Goal: Task Accomplishment & Management: Manage account settings

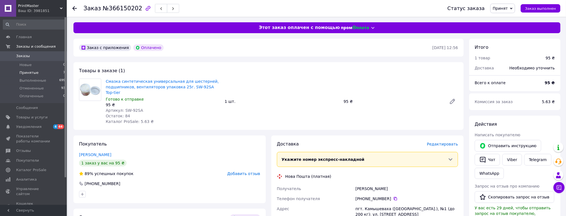
click at [30, 71] on span "Принятые" at bounding box center [28, 72] width 19 height 5
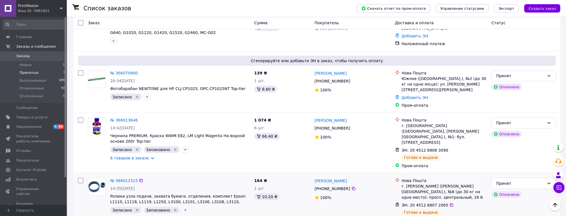
scroll to position [200, 0]
click at [124, 71] on link "№ 366070900" at bounding box center [124, 73] width 28 height 4
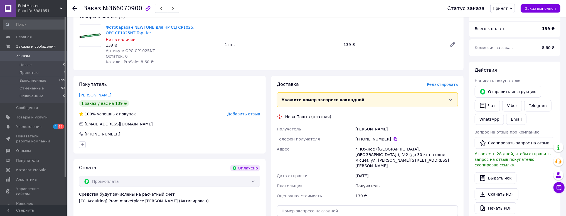
scroll to position [134, 0]
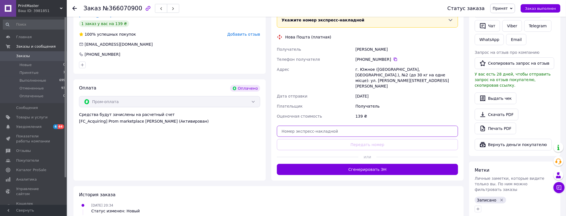
click at [299, 126] on input "text" at bounding box center [367, 131] width 181 height 11
paste input "20451269232720"
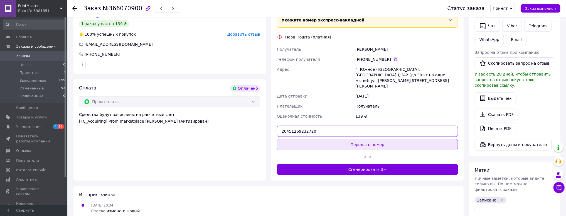
type input "20451269232720"
click at [371, 139] on button "Передать номер" at bounding box center [367, 144] width 181 height 11
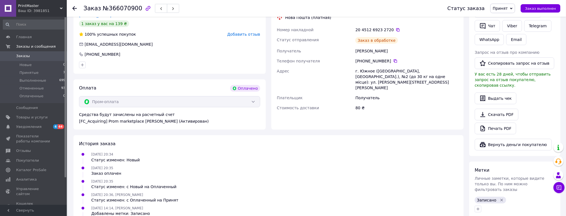
scroll to position [0, 0]
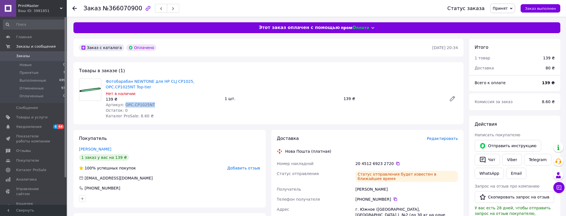
drag, startPoint x: 153, startPoint y: 104, endPoint x: 125, endPoint y: 104, distance: 28.1
click at [124, 104] on div "Артикул: OPC.CP1025NT" at bounding box center [163, 105] width 114 height 6
click at [560, 188] on icon at bounding box center [559, 188] width 6 height 6
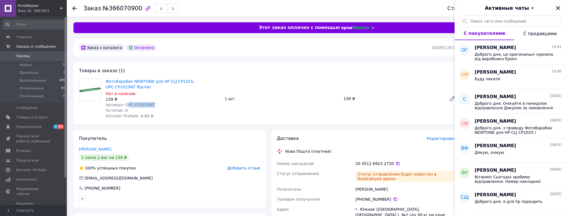
click at [558, 8] on icon "Закрыть" at bounding box center [558, 8] width 7 height 7
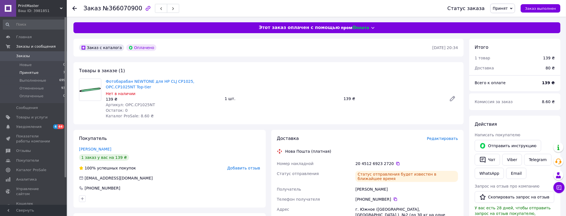
click at [26, 73] on span "Принятые" at bounding box center [28, 72] width 19 height 5
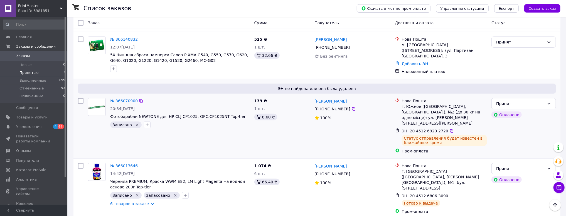
scroll to position [178, 0]
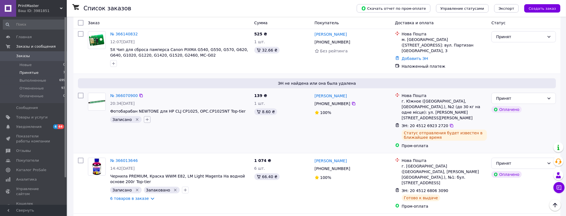
click at [146, 118] on icon "button" at bounding box center [147, 119] width 3 height 3
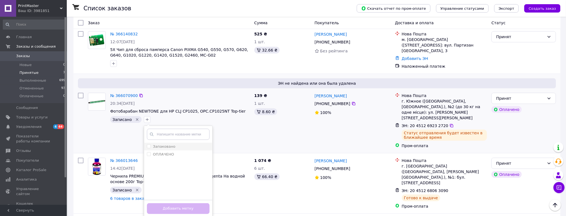
click at [159, 144] on label "Запаковано" at bounding box center [164, 146] width 23 height 4
checkbox input "true"
click at [169, 205] on button "Добавить метку" at bounding box center [178, 208] width 63 height 11
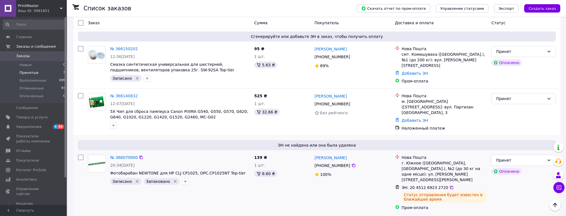
scroll to position [89, 0]
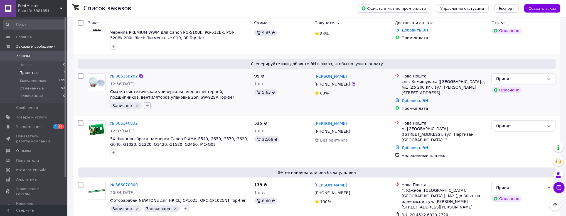
click at [147, 104] on button "button" at bounding box center [147, 105] width 7 height 7
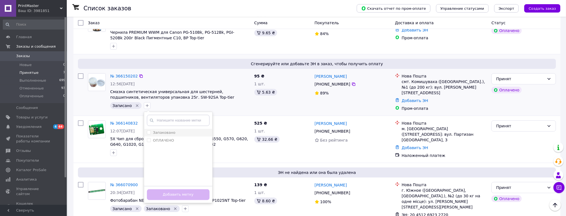
click at [160, 133] on label "Запаковано" at bounding box center [164, 132] width 23 height 4
checkbox input "true"
click at [159, 193] on button "Добавить метку" at bounding box center [178, 194] width 63 height 11
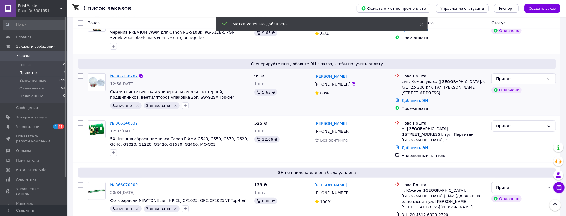
click at [121, 78] on link "№ 366150202" at bounding box center [124, 76] width 28 height 4
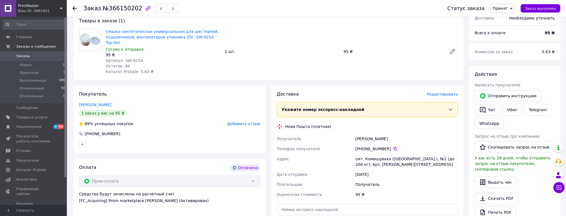
scroll to position [89, 0]
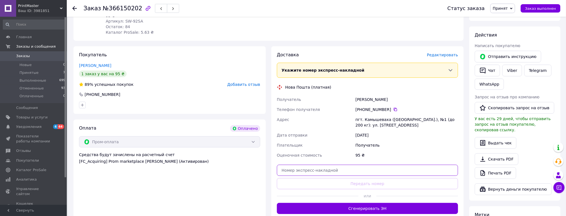
click at [297, 167] on input "text" at bounding box center [367, 170] width 181 height 11
paste input "20451269240408"
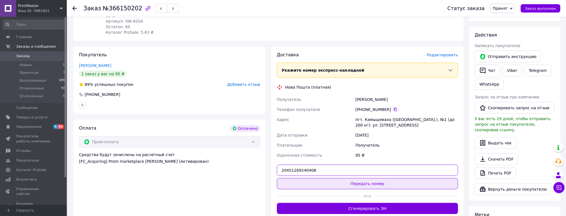
type input "20451269240408"
click at [371, 178] on button "Передать номер" at bounding box center [367, 183] width 181 height 11
